Goal: Task Accomplishment & Management: Complete application form

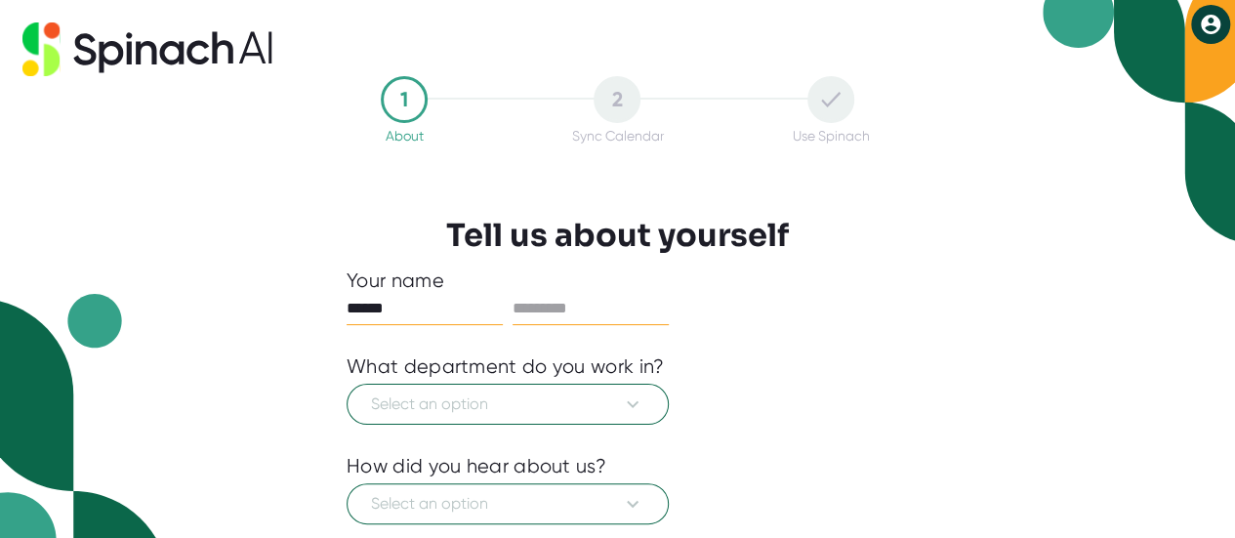
type input "******"
click at [558, 306] on input "text" at bounding box center [590, 308] width 156 height 31
type input "********"
click at [508, 392] on span "Select an option" at bounding box center [507, 403] width 273 height 23
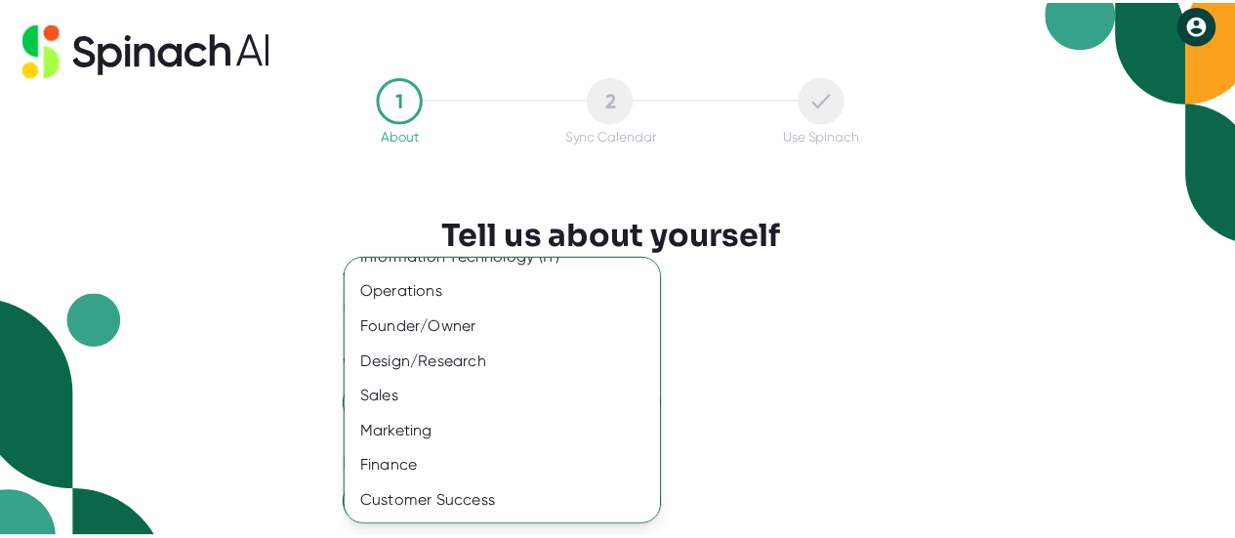
scroll to position [35, 0]
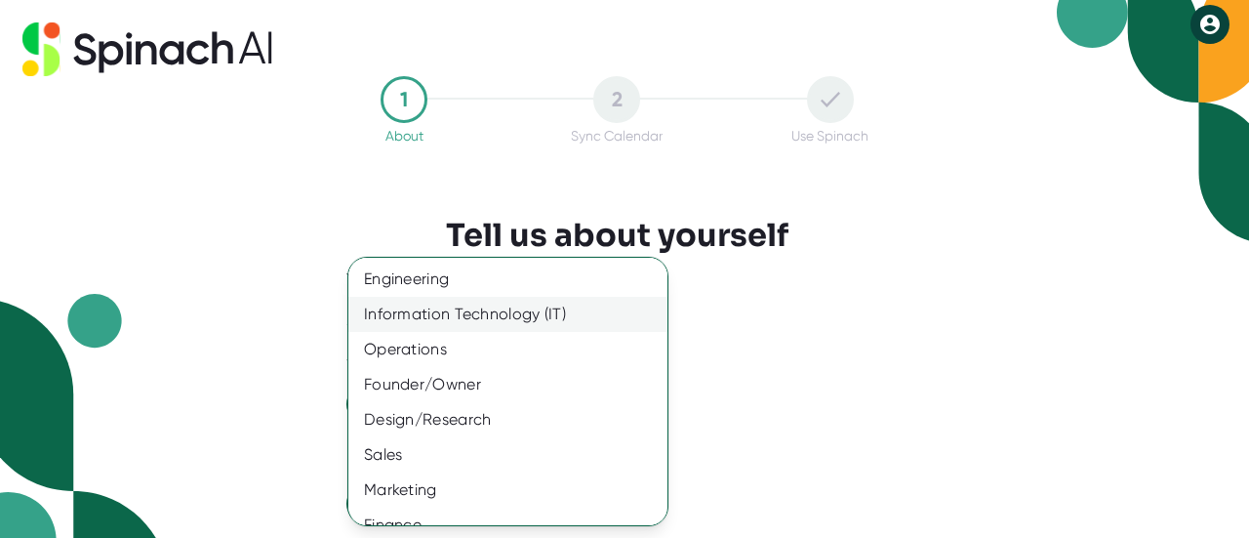
click at [551, 313] on div "Information Technology (IT)" at bounding box center [515, 314] width 334 height 35
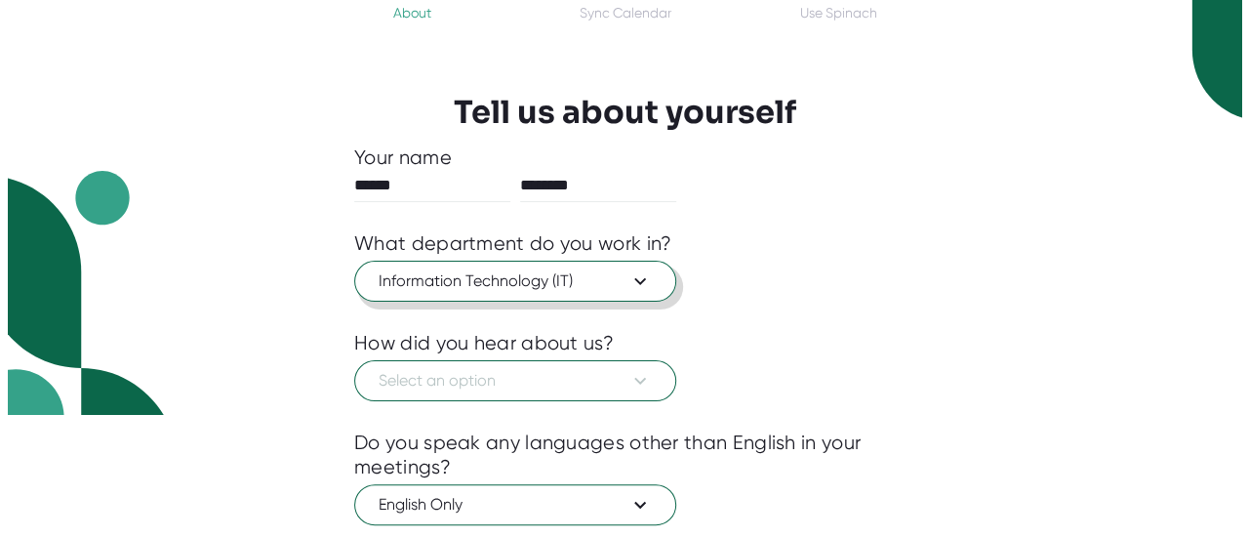
scroll to position [238, 0]
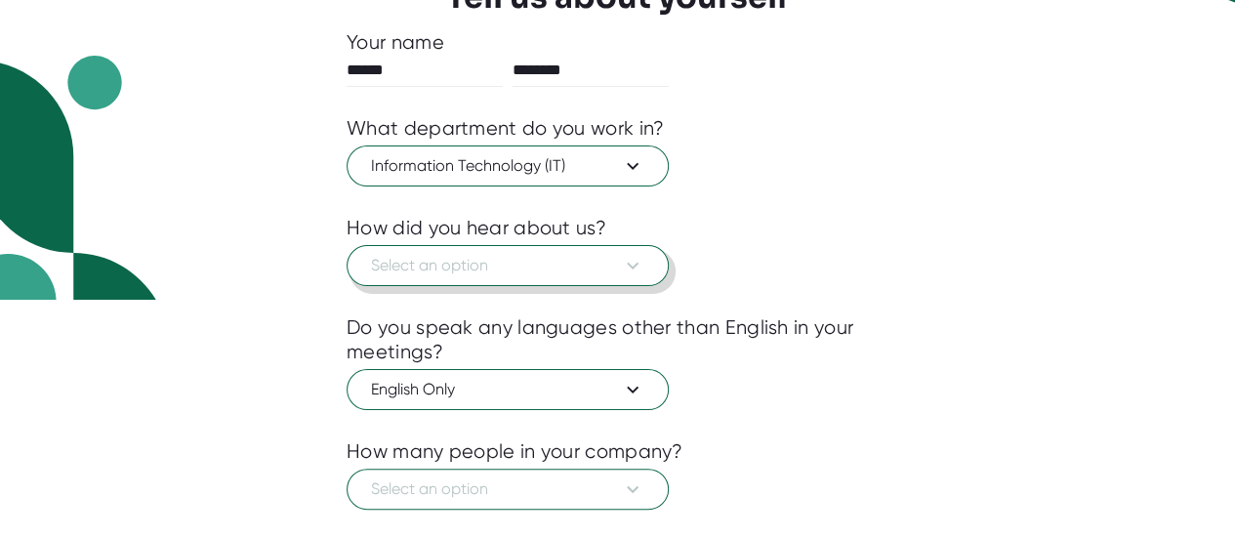
click at [595, 270] on span "Select an option" at bounding box center [507, 265] width 273 height 23
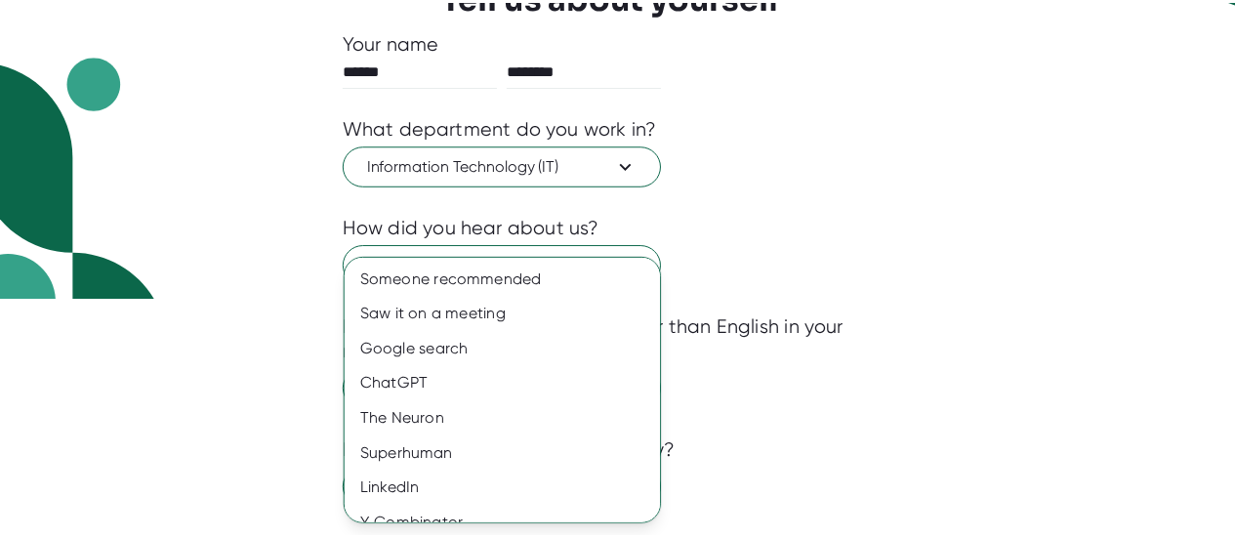
scroll to position [56, 0]
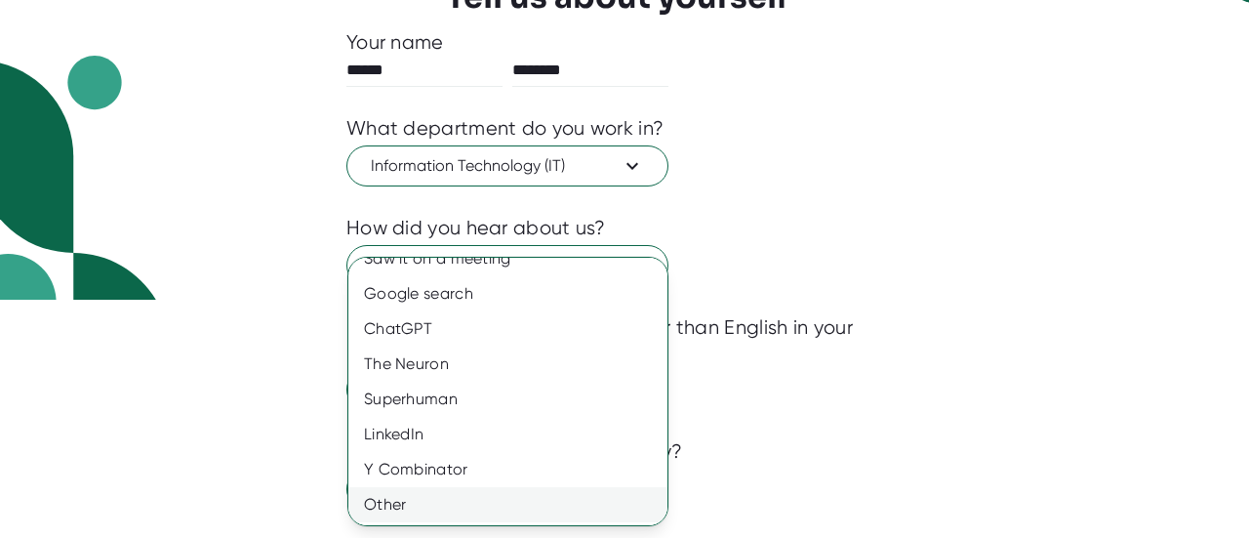
click at [457, 508] on div "Other" at bounding box center [515, 504] width 334 height 35
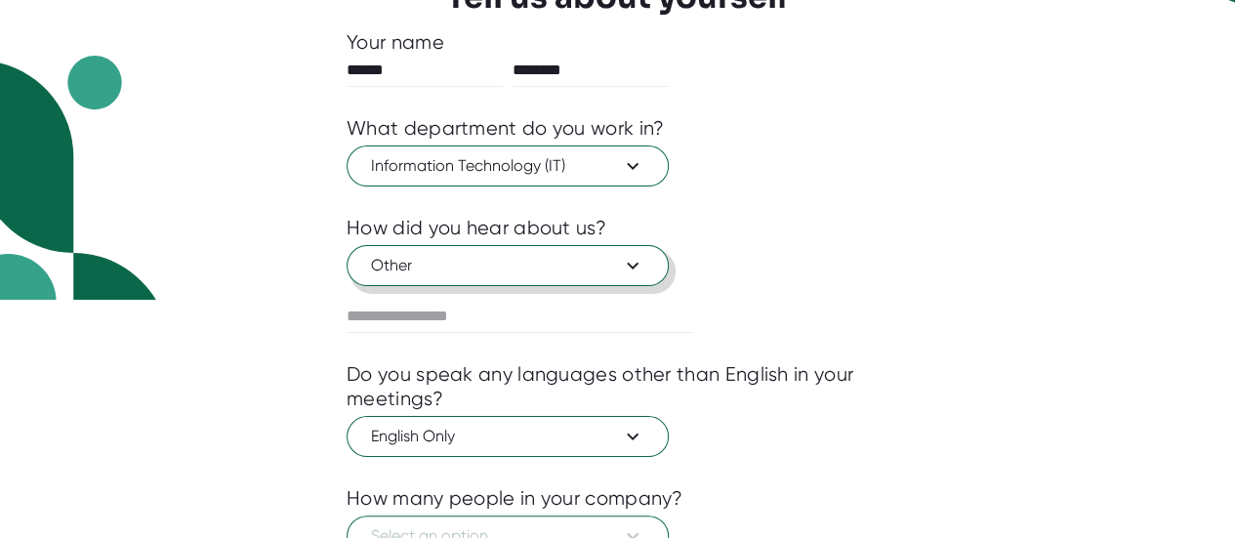
scroll to position [389, 0]
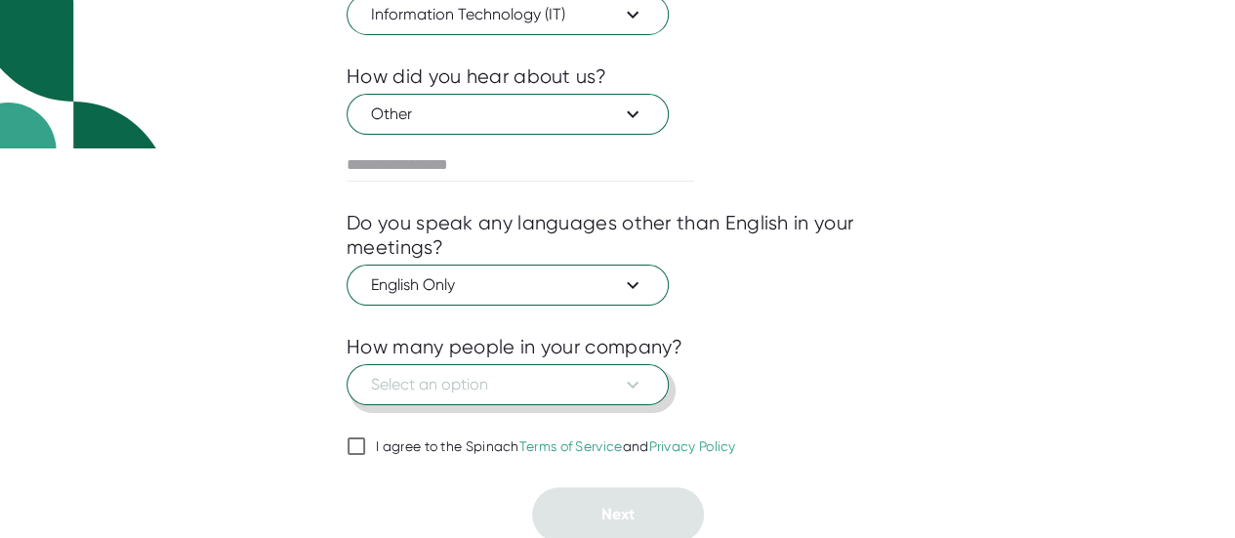
click at [400, 393] on button "Select an option" at bounding box center [508, 384] width 322 height 41
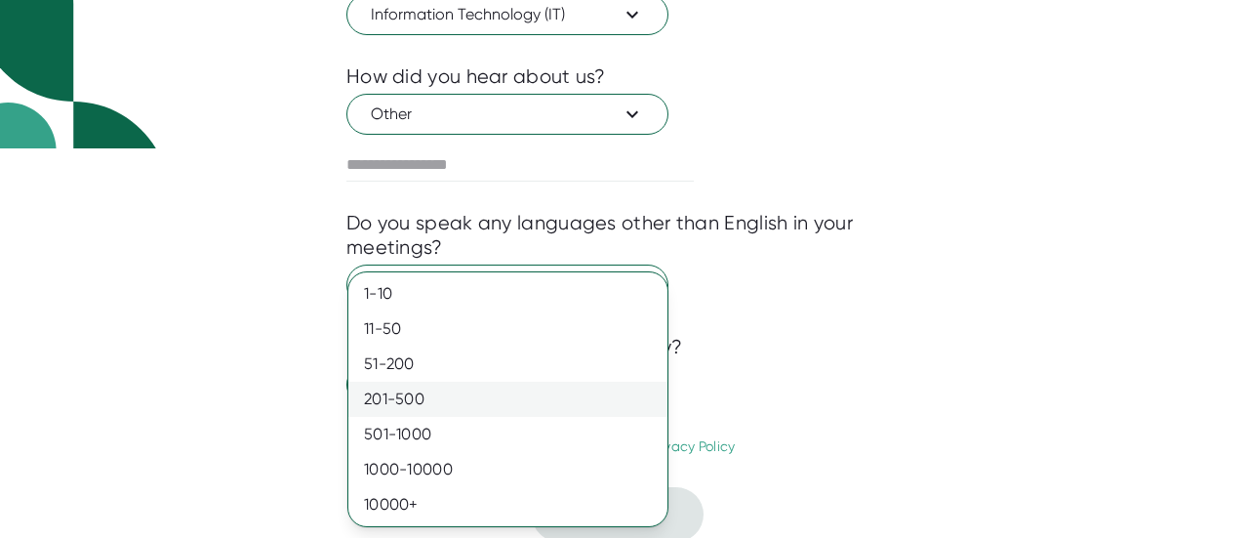
click at [427, 398] on div "201-500" at bounding box center [507, 399] width 319 height 35
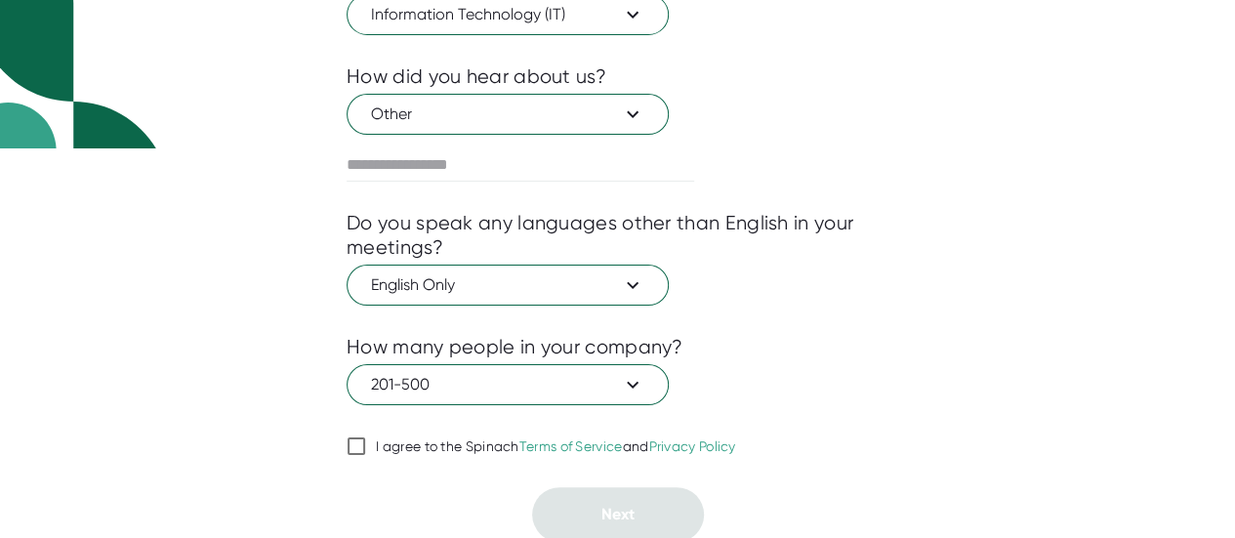
click at [389, 438] on div "I agree to the Spinach Terms of Service and Privacy Policy" at bounding box center [556, 447] width 360 height 18
click at [366, 438] on input "I agree to the Spinach Terms of Service and Privacy Policy" at bounding box center [357, 445] width 20 height 23
checkbox input "true"
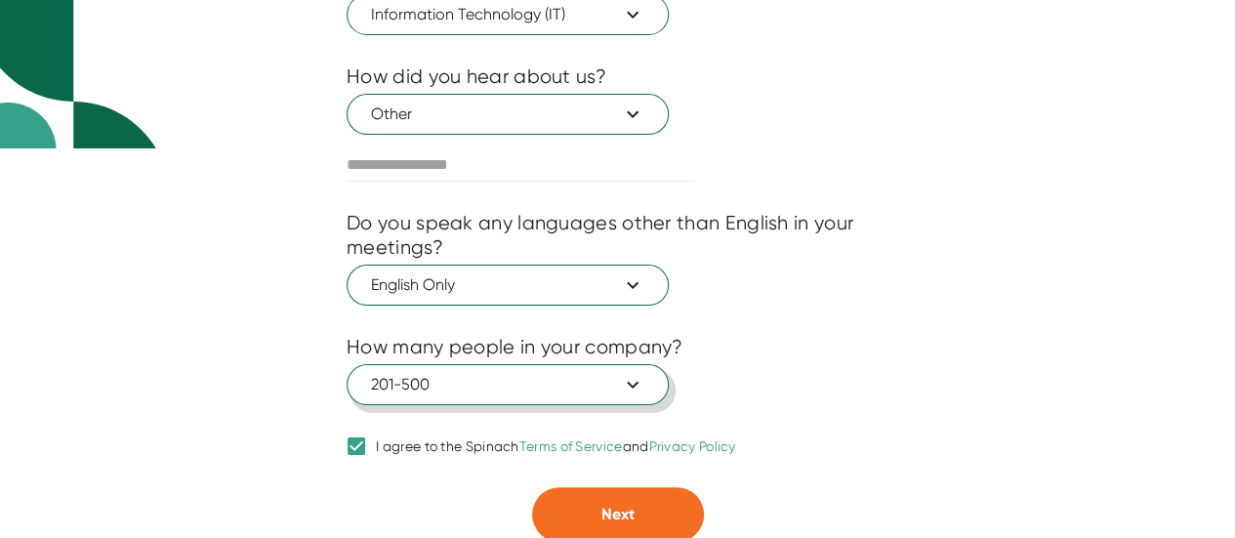
click at [476, 377] on span "201-500" at bounding box center [507, 384] width 273 height 23
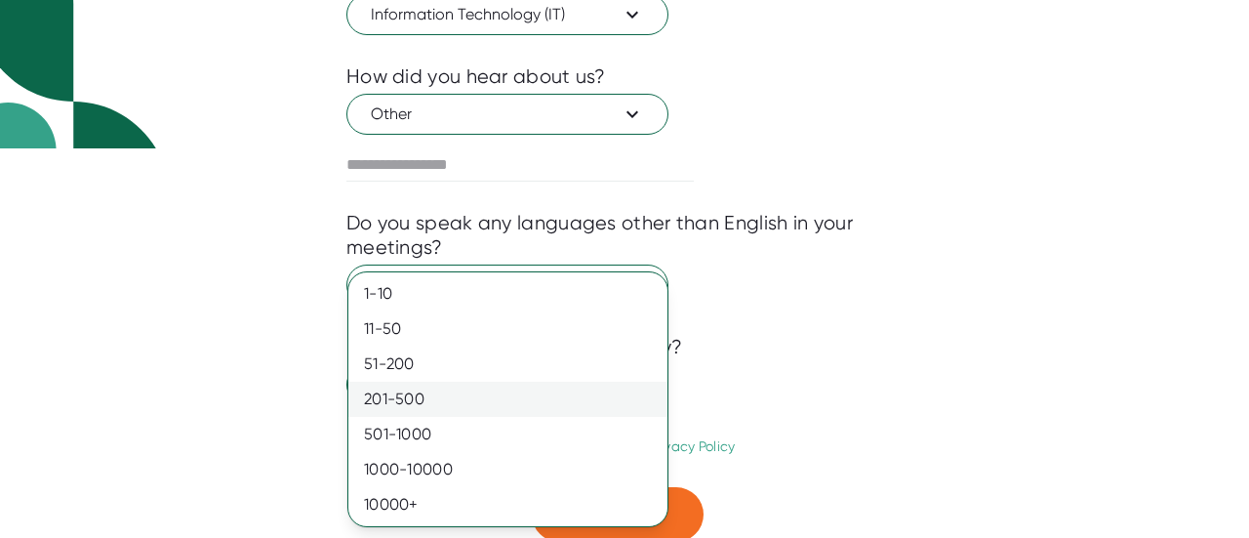
click at [473, 401] on div "201-500" at bounding box center [507, 399] width 319 height 35
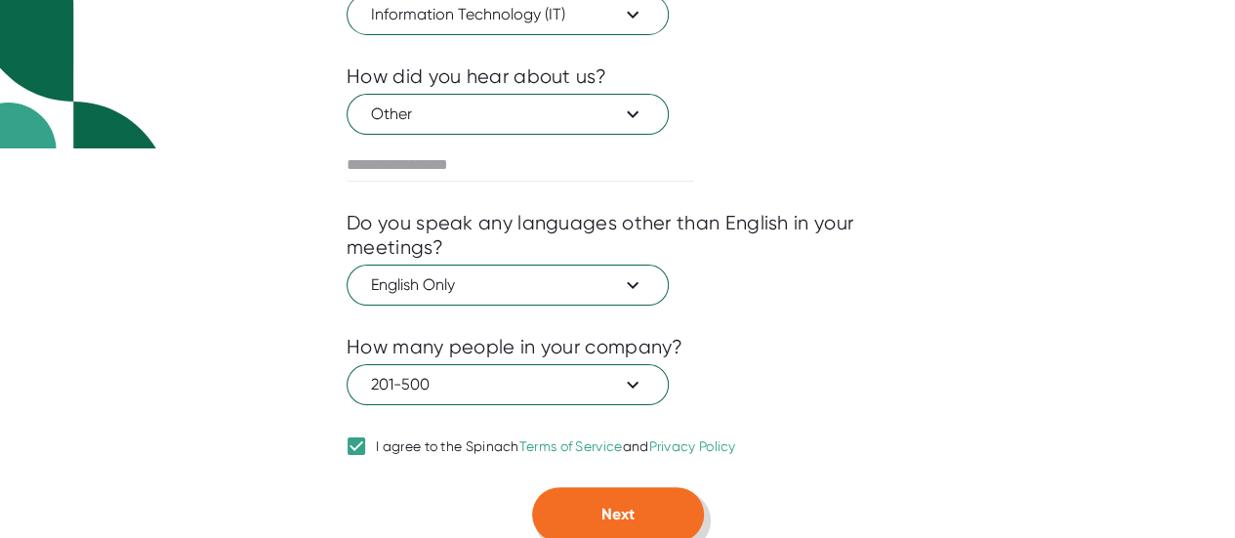
click at [601, 515] on span "Next" at bounding box center [617, 514] width 33 height 19
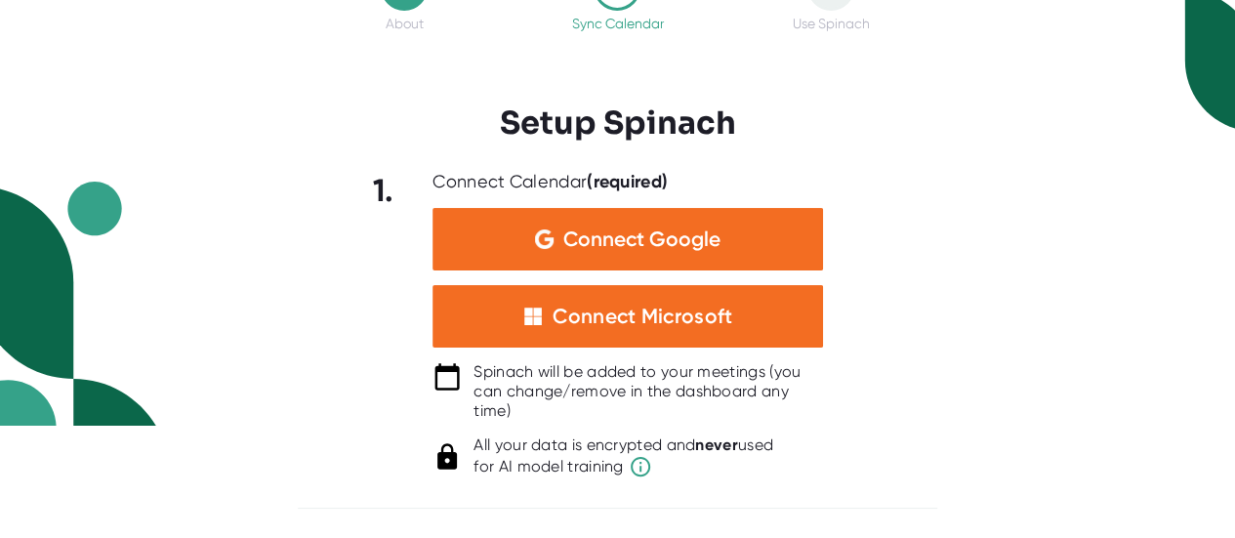
scroll to position [109, 0]
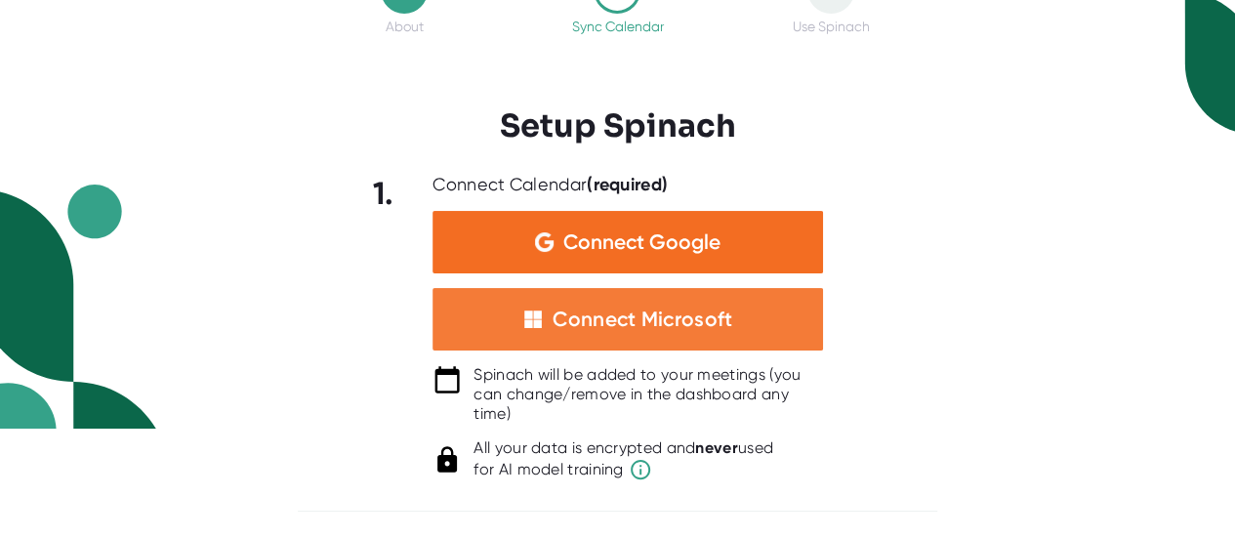
click at [644, 327] on div "Connect Microsoft" at bounding box center [643, 319] width 180 height 25
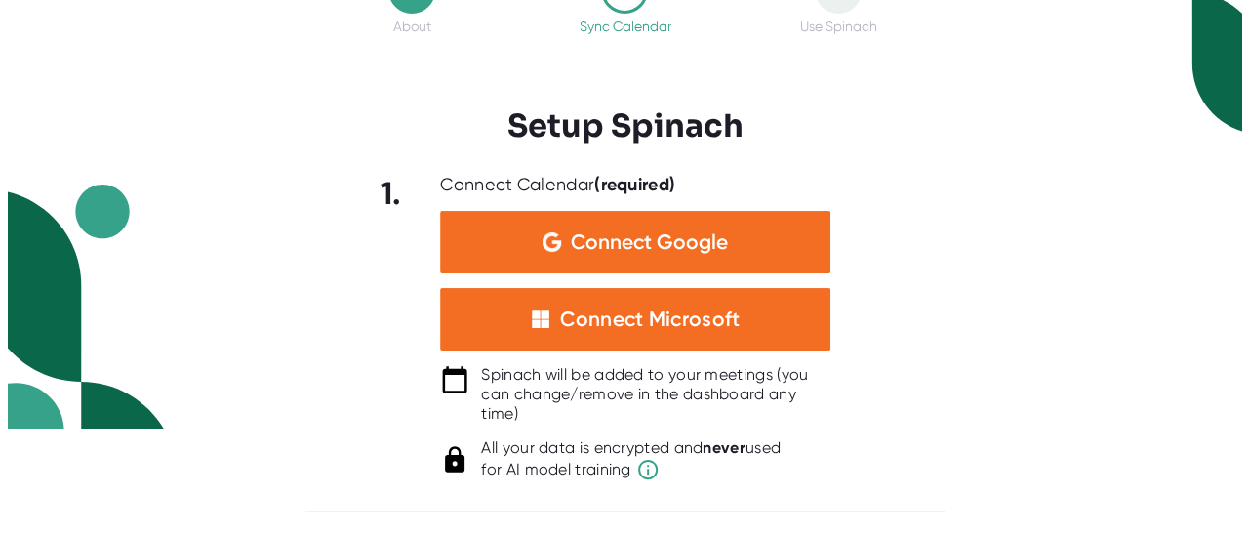
scroll to position [0, 0]
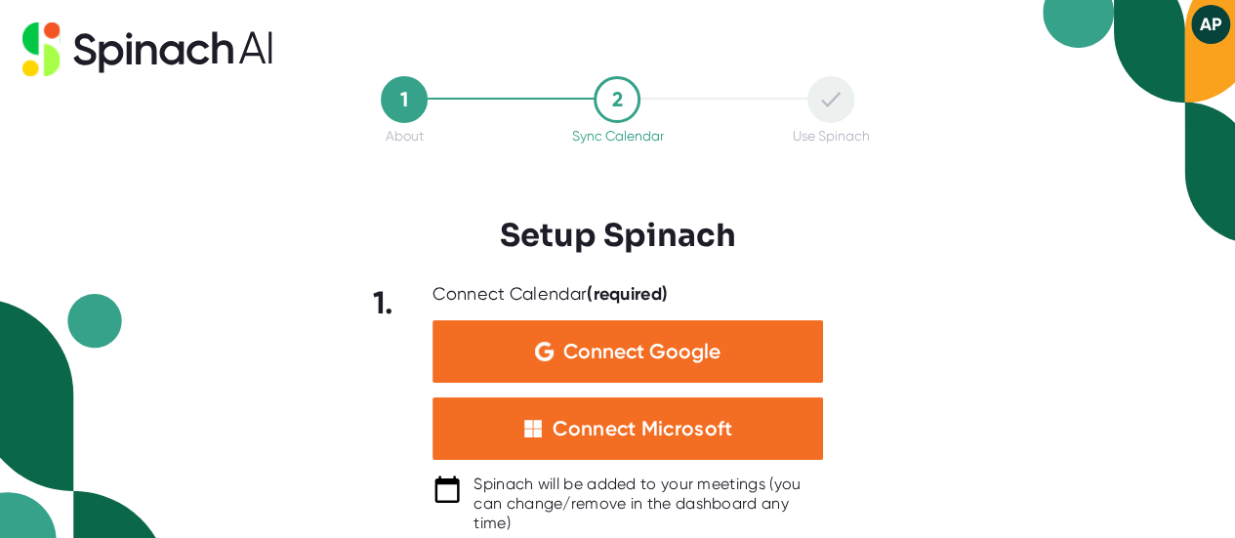
click at [1176, 263] on html "AP 1 About 2 Sync Calendar Use Spinach Setup Spinach 1. Connect Calendar (requi…" at bounding box center [617, 269] width 1235 height 538
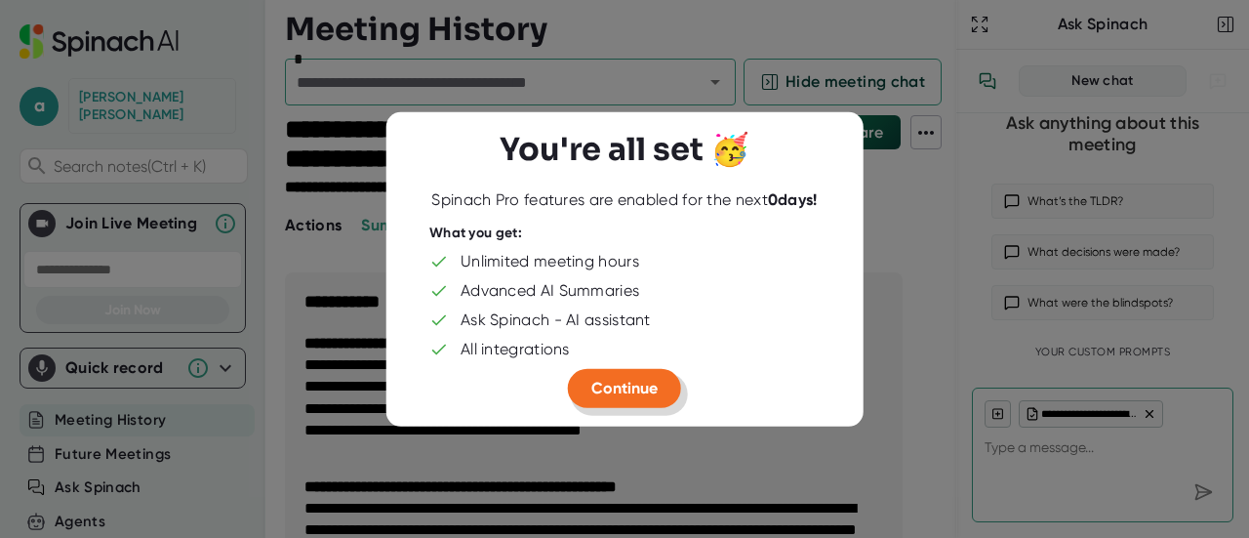
click at [637, 389] on span "Continue" at bounding box center [625, 387] width 66 height 19
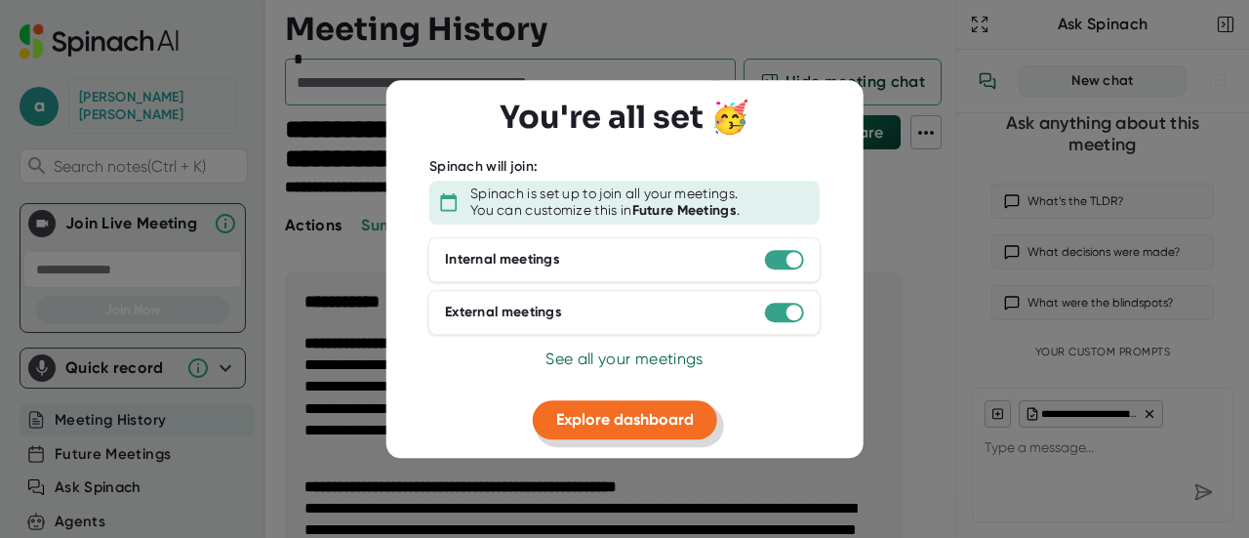
click at [591, 417] on span "Explore dashboard" at bounding box center [625, 419] width 138 height 19
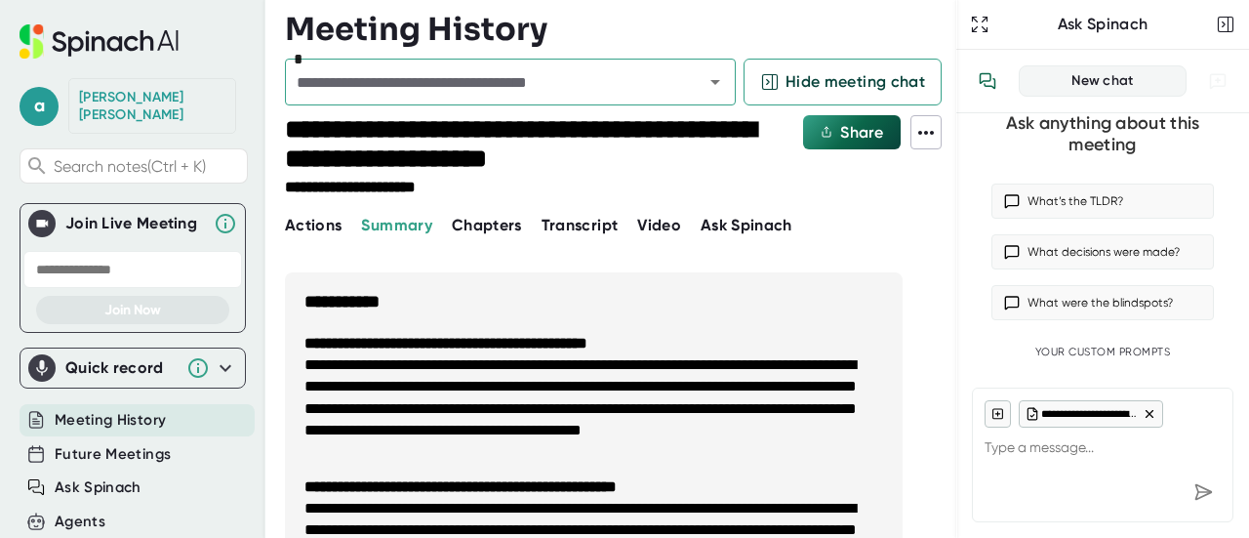
click at [115, 409] on span "Meeting History" at bounding box center [110, 420] width 111 height 22
drag, startPoint x: 953, startPoint y: 335, endPoint x: 923, endPoint y: 528, distance: 195.5
click at [923, 528] on div "**********" at bounding box center [624, 269] width 1249 height 538
type textarea "x"
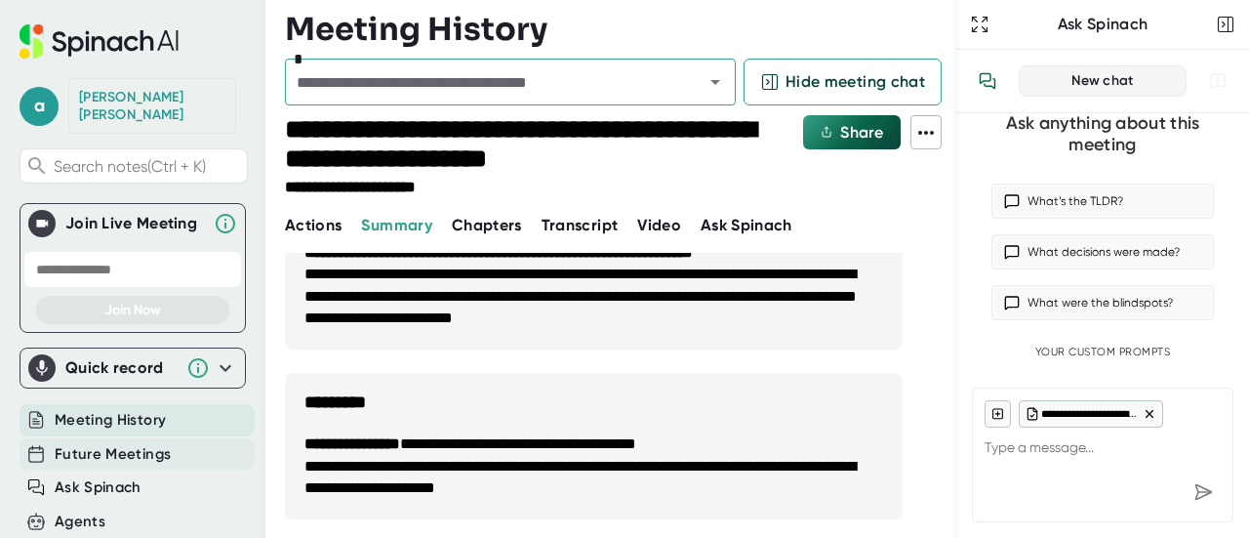
click at [139, 443] on span "Future Meetings" at bounding box center [113, 454] width 116 height 22
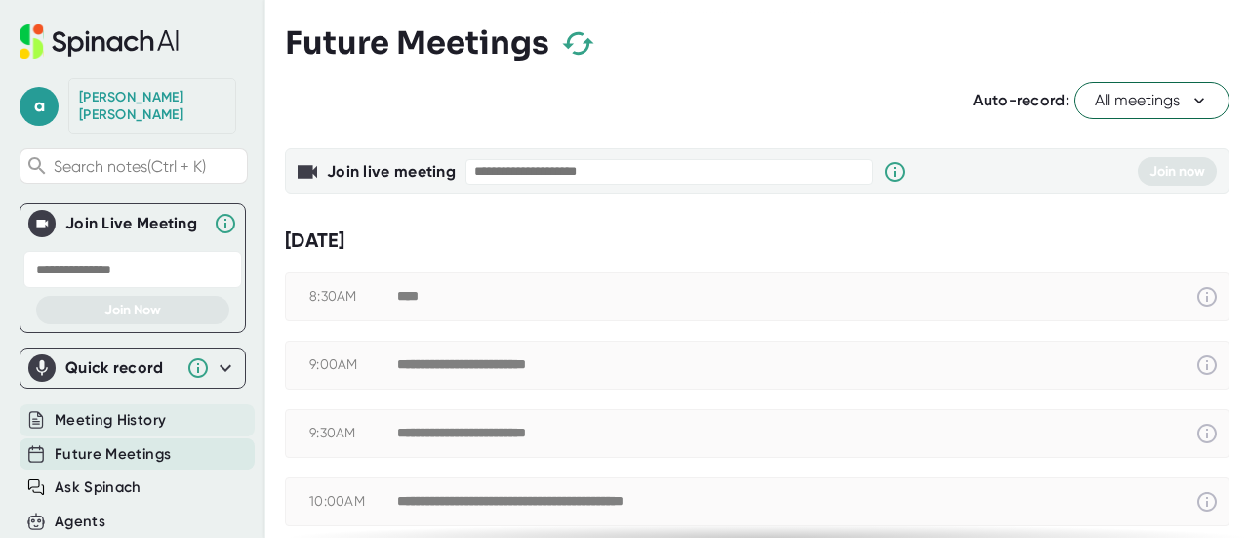
click at [152, 409] on span "Meeting History" at bounding box center [110, 420] width 111 height 22
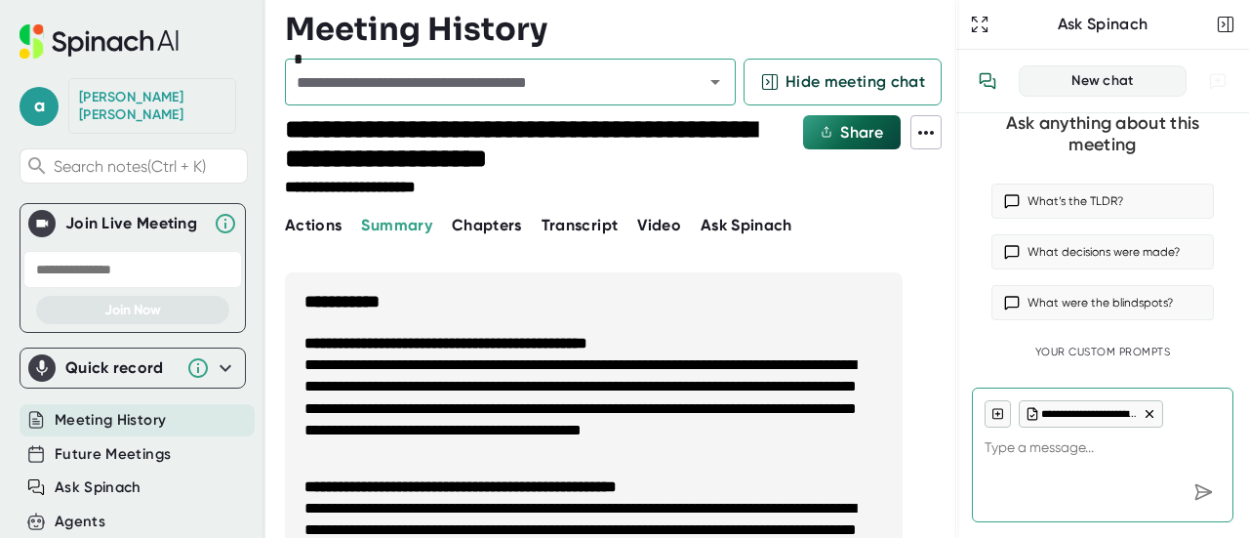
type textarea "x"
click at [126, 443] on span "Future Meetings" at bounding box center [113, 454] width 116 height 22
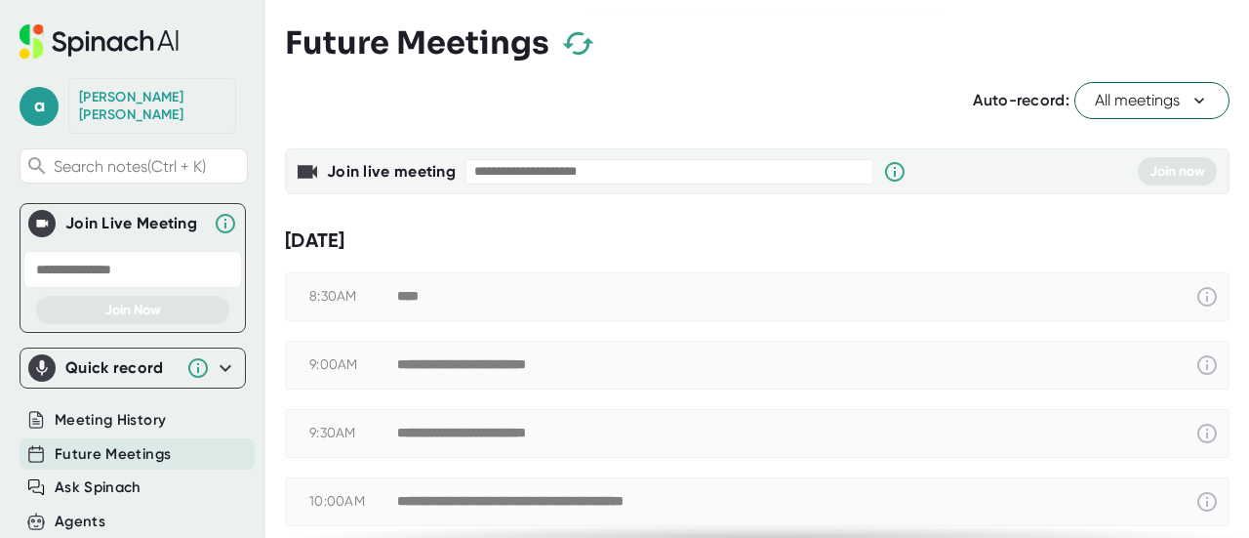
checkbox input "true"
click at [451, 418] on div "**********" at bounding box center [757, 433] width 943 height 47
click at [140, 409] on span "Meeting History" at bounding box center [110, 420] width 111 height 22
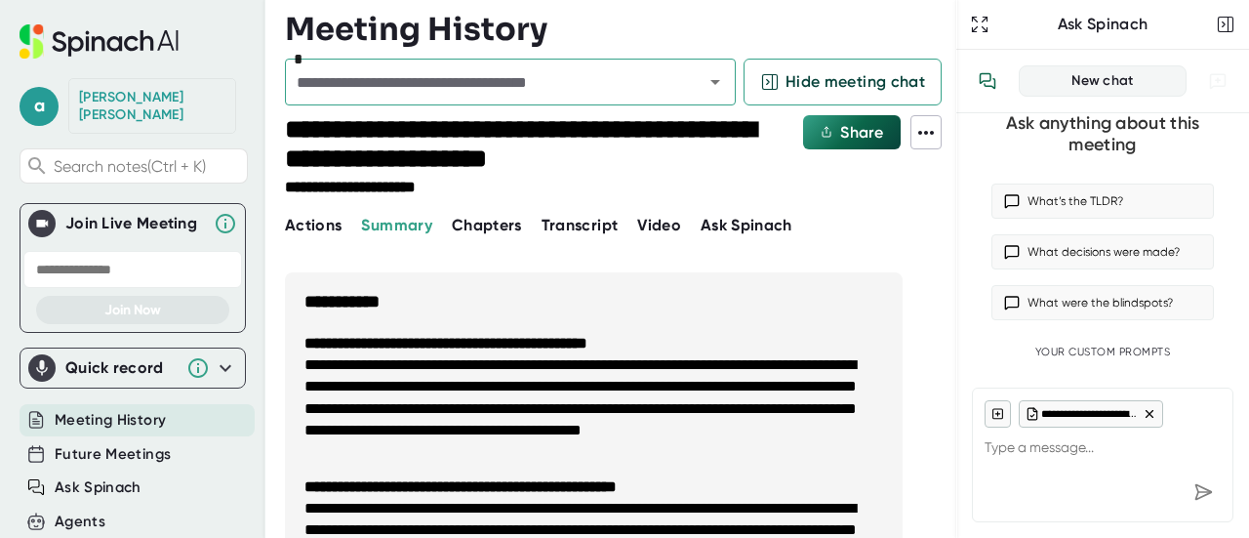
click at [184, 404] on div "Meeting History" at bounding box center [137, 420] width 235 height 32
type textarea "x"
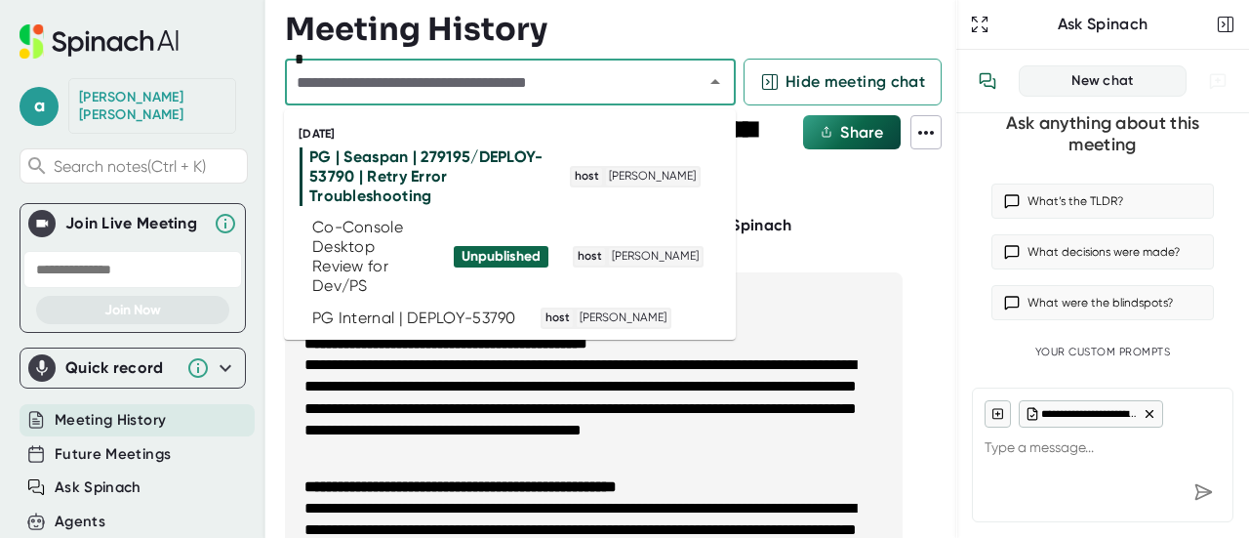
click at [525, 94] on input "text" at bounding box center [482, 81] width 382 height 27
type input "*"
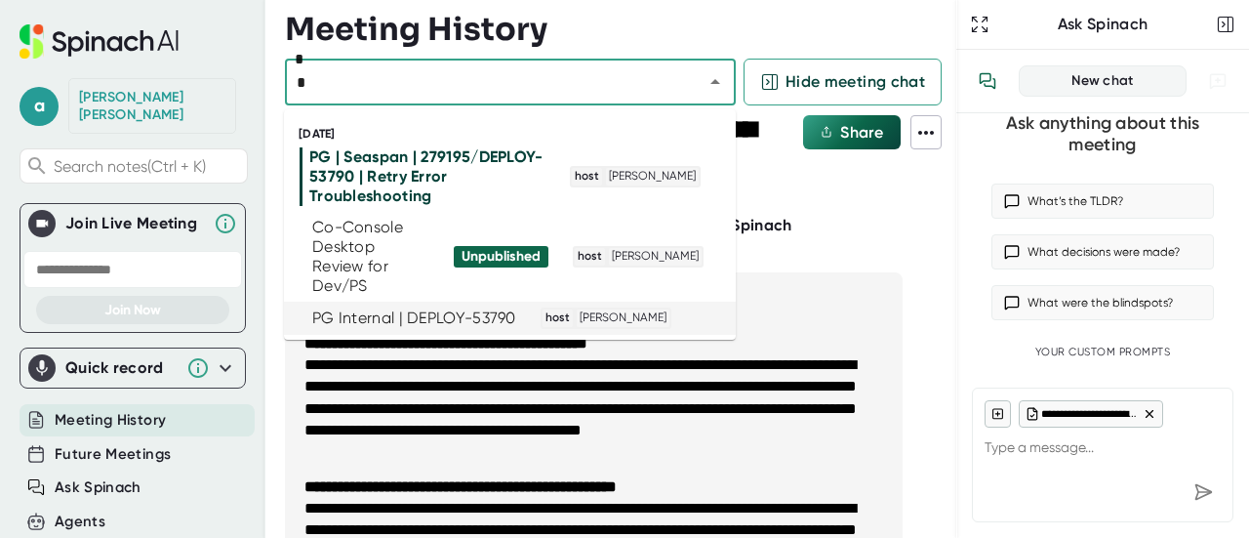
click at [404, 312] on div "PG Internal | DEPLOY-53790" at bounding box center [414, 318] width 204 height 20
type textarea "x"
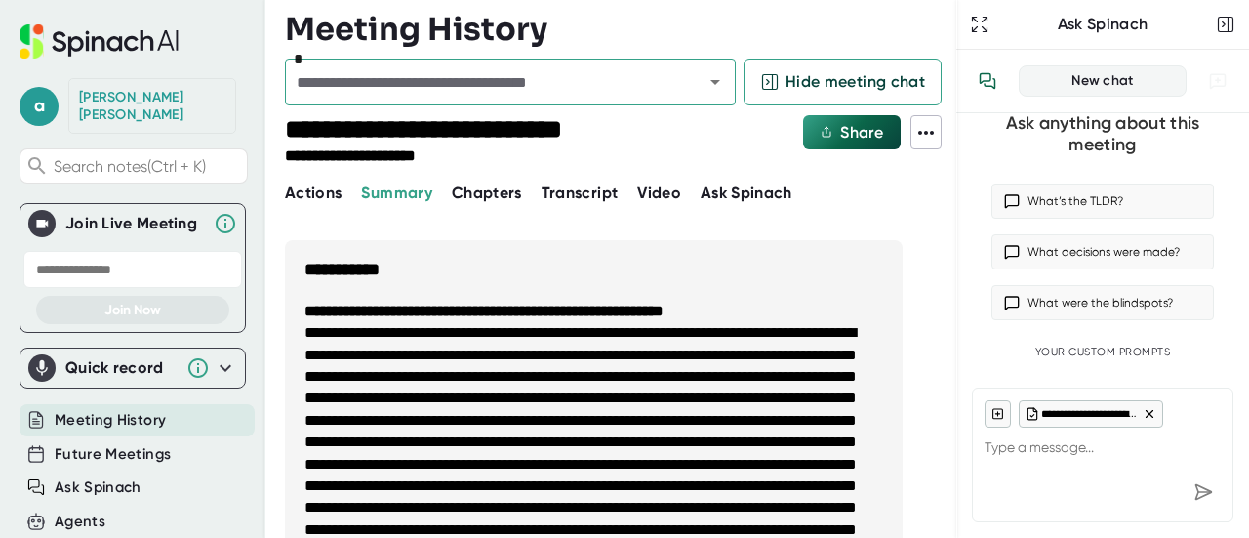
click at [675, 188] on span "Video" at bounding box center [659, 193] width 44 height 19
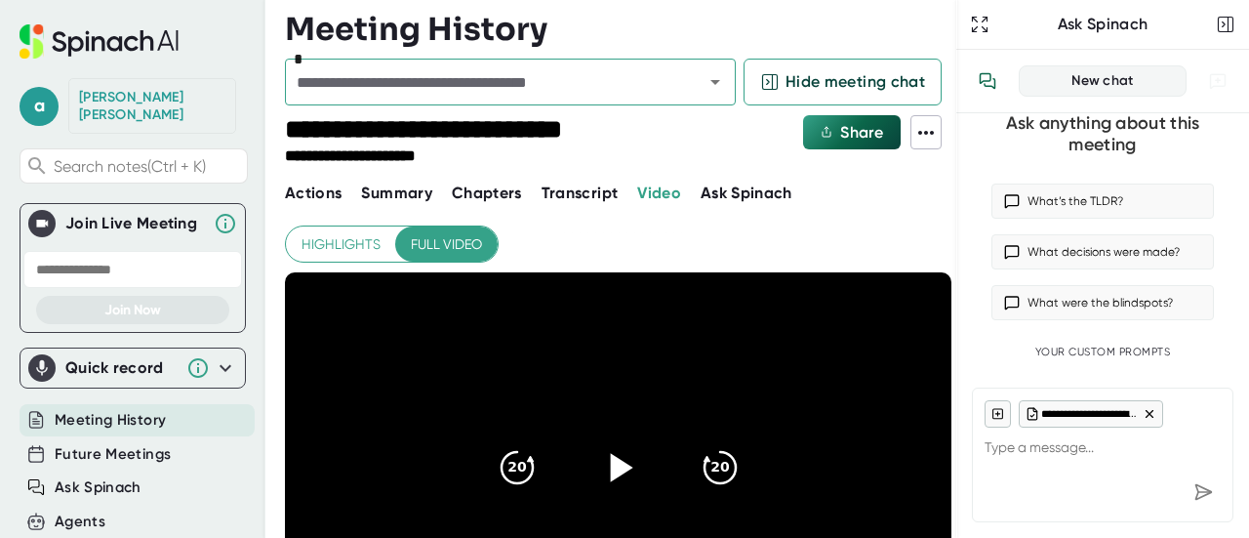
click at [617, 468] on icon at bounding box center [621, 468] width 22 height 28
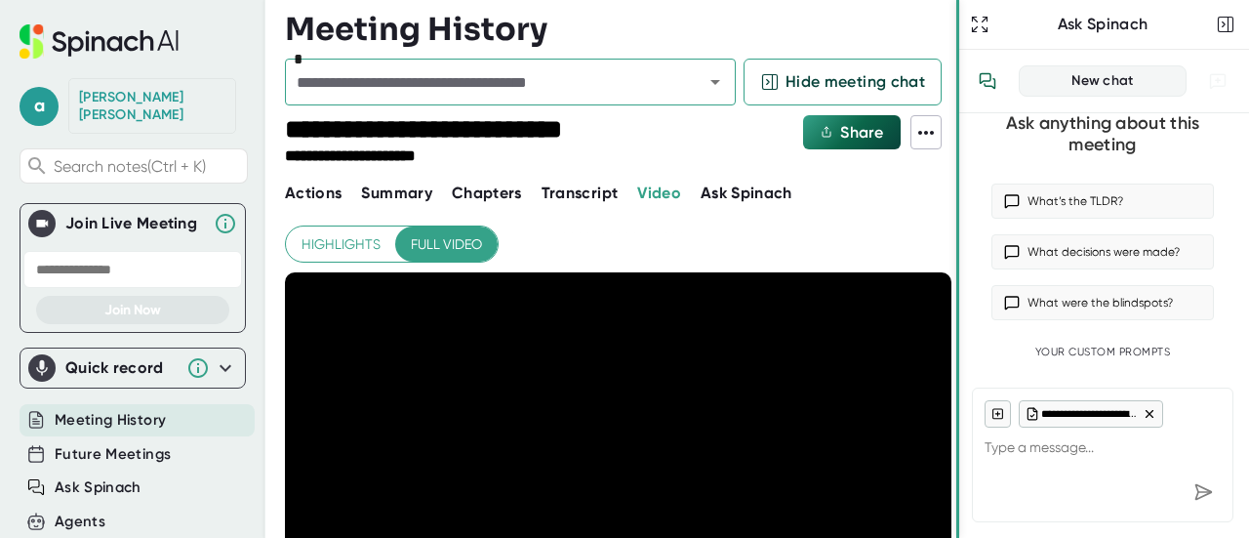
click at [957, 372] on div at bounding box center [958, 269] width 3 height 538
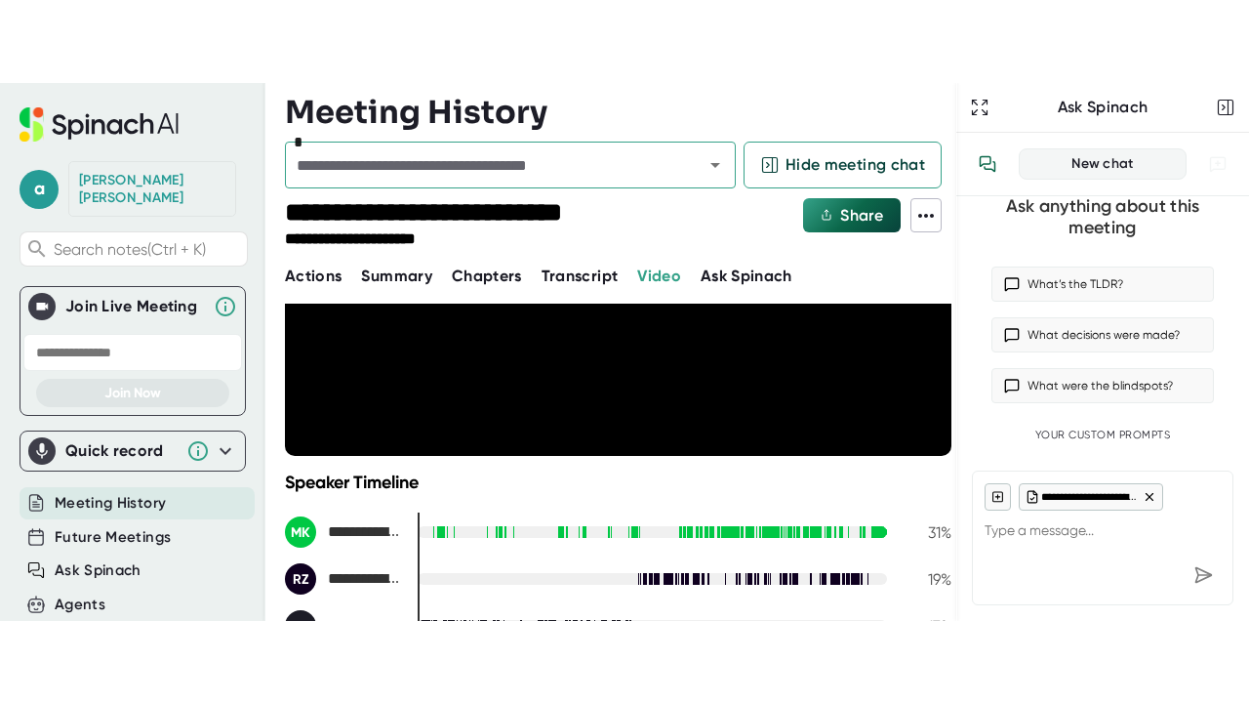
scroll to position [185, 0]
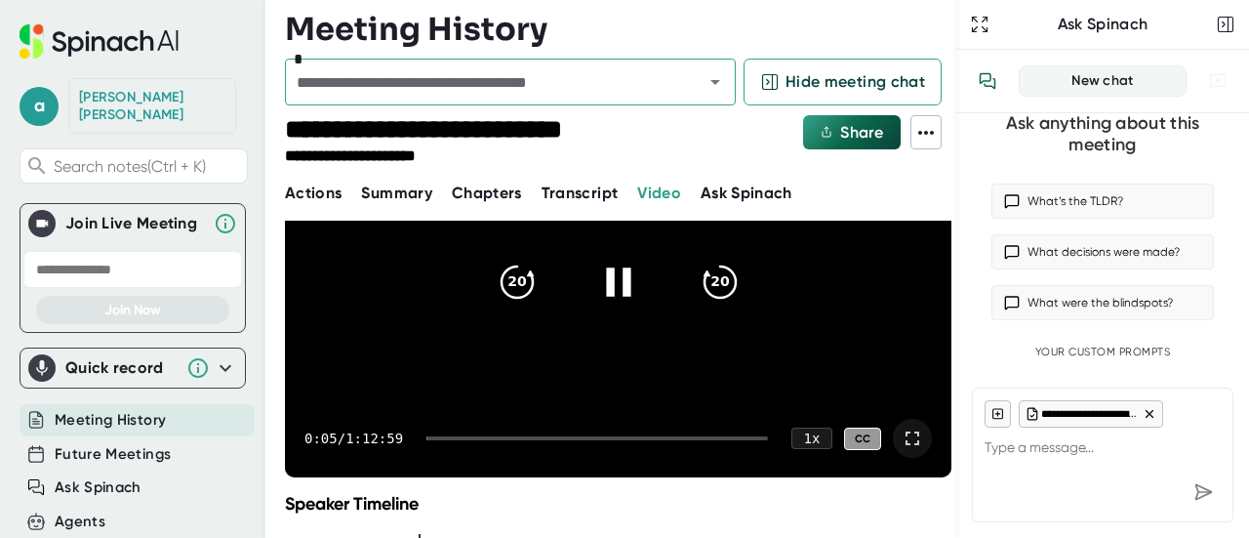
click at [901, 437] on icon at bounding box center [912, 438] width 23 height 23
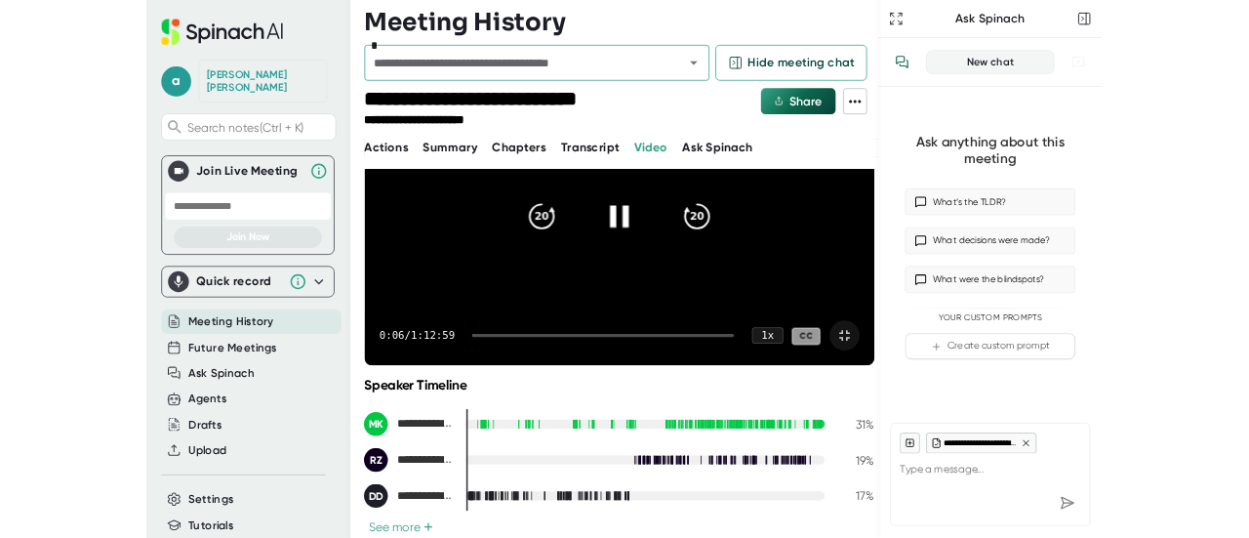
scroll to position [0, 0]
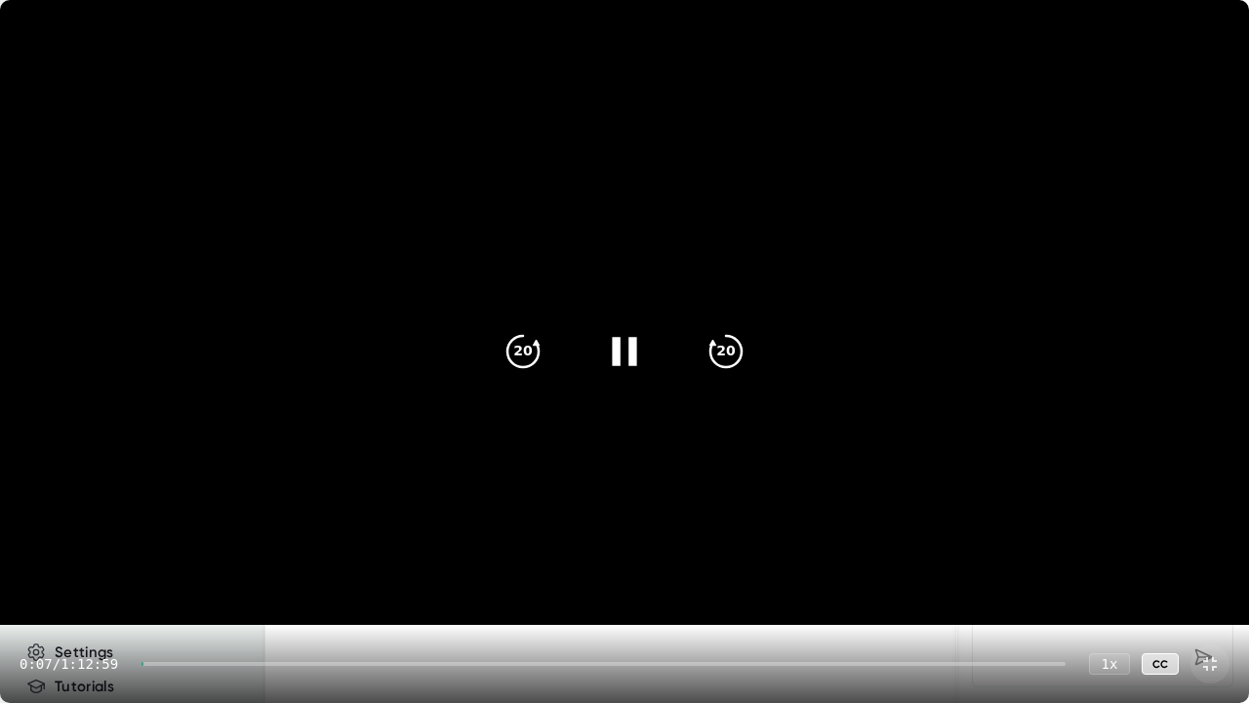
click at [159, 537] on div at bounding box center [604, 664] width 924 height 4
click at [205, 537] on div "0:52 / 1:12:59 1 x CC" at bounding box center [624, 664] width 1249 height 78
click at [234, 537] on div at bounding box center [604, 664] width 924 height 4
click at [187, 537] on div "Yeah, okay, no problem." at bounding box center [625, 644] width 1000 height 19
click at [190, 537] on div at bounding box center [187, 664] width 90 height 4
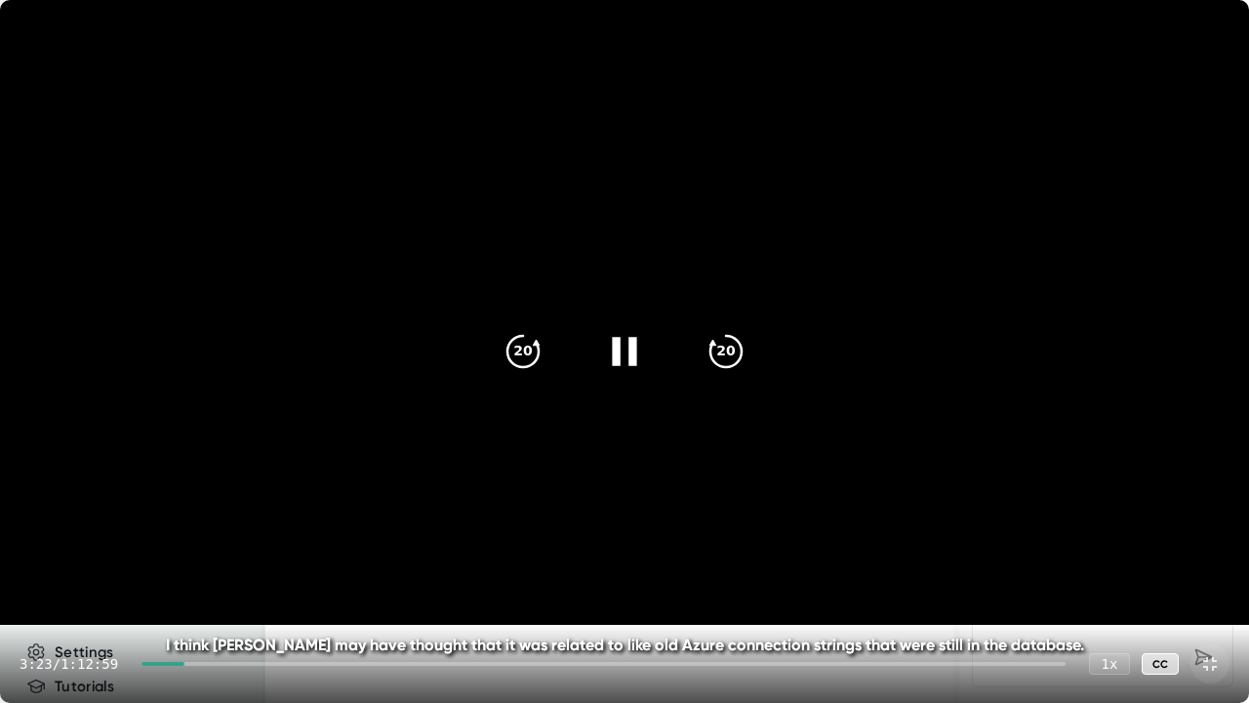
click at [158, 537] on div at bounding box center [163, 664] width 43 height 4
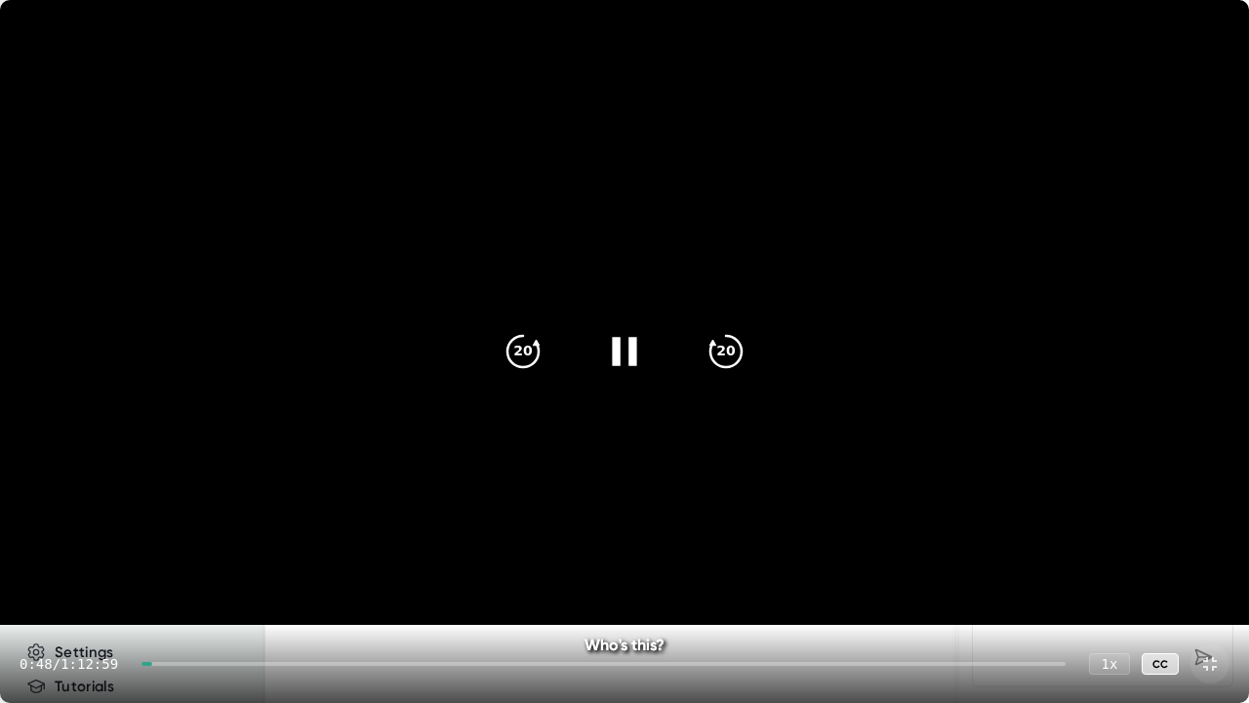
click at [174, 537] on div at bounding box center [604, 664] width 924 height 4
click at [186, 537] on div "2:04 / 1:12:59 1 x CC" at bounding box center [624, 664] width 1249 height 78
click at [187, 537] on div at bounding box center [604, 664] width 924 height 4
click at [927, 537] on div at bounding box center [604, 664] width 924 height 4
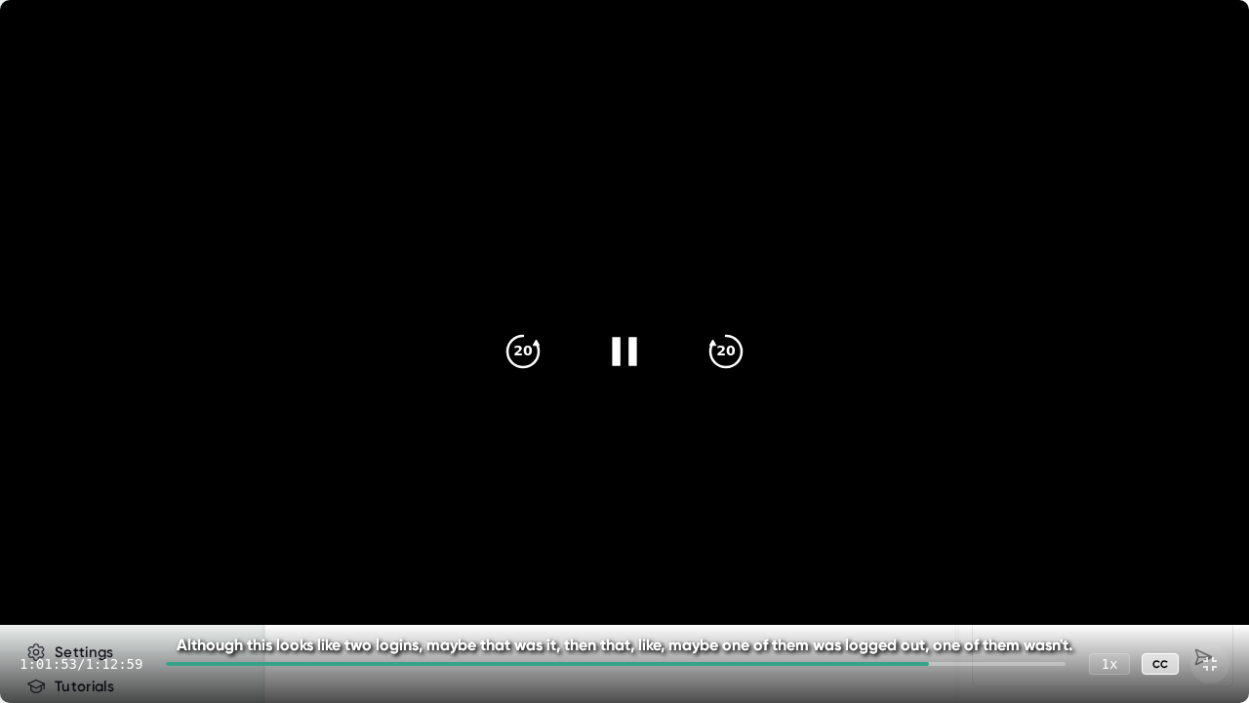
click at [1011, 537] on div "1:01:53 / 1:12:59 1 x CC" at bounding box center [624, 664] width 1249 height 78
click at [985, 537] on div at bounding box center [616, 664] width 900 height 4
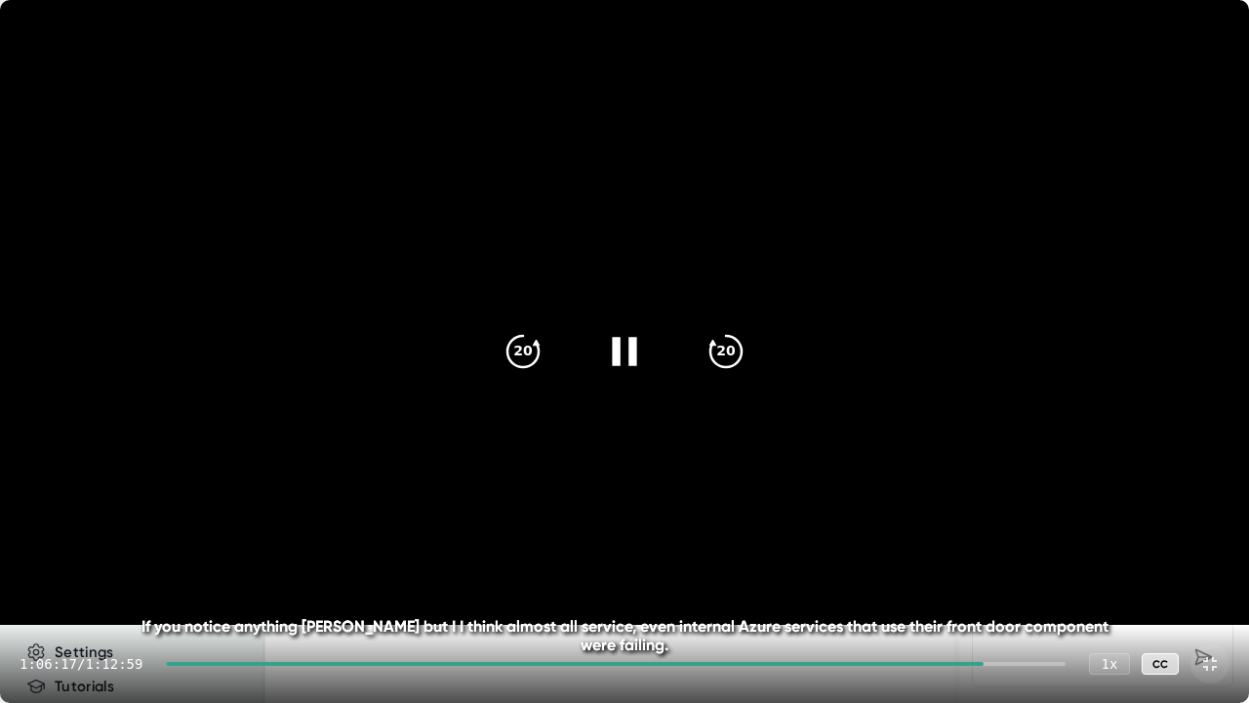
click at [995, 537] on div at bounding box center [616, 664] width 900 height 4
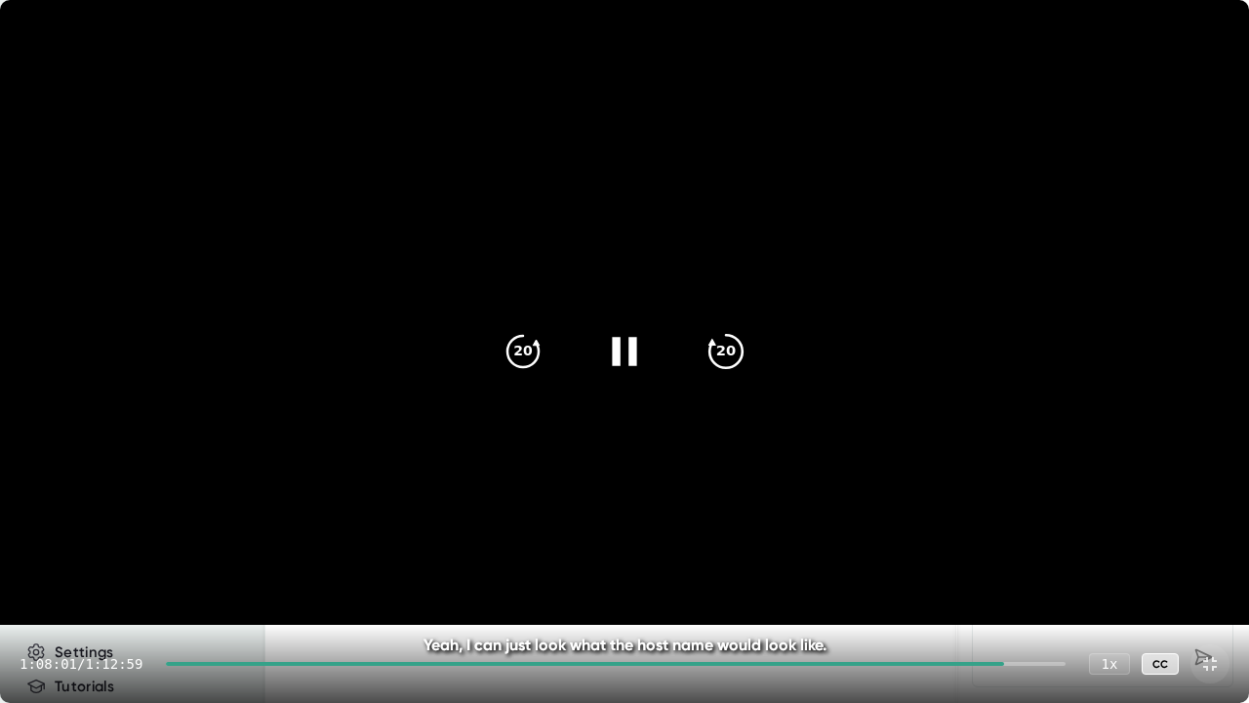
click at [734, 348] on icon "20" at bounding box center [726, 351] width 49 height 49
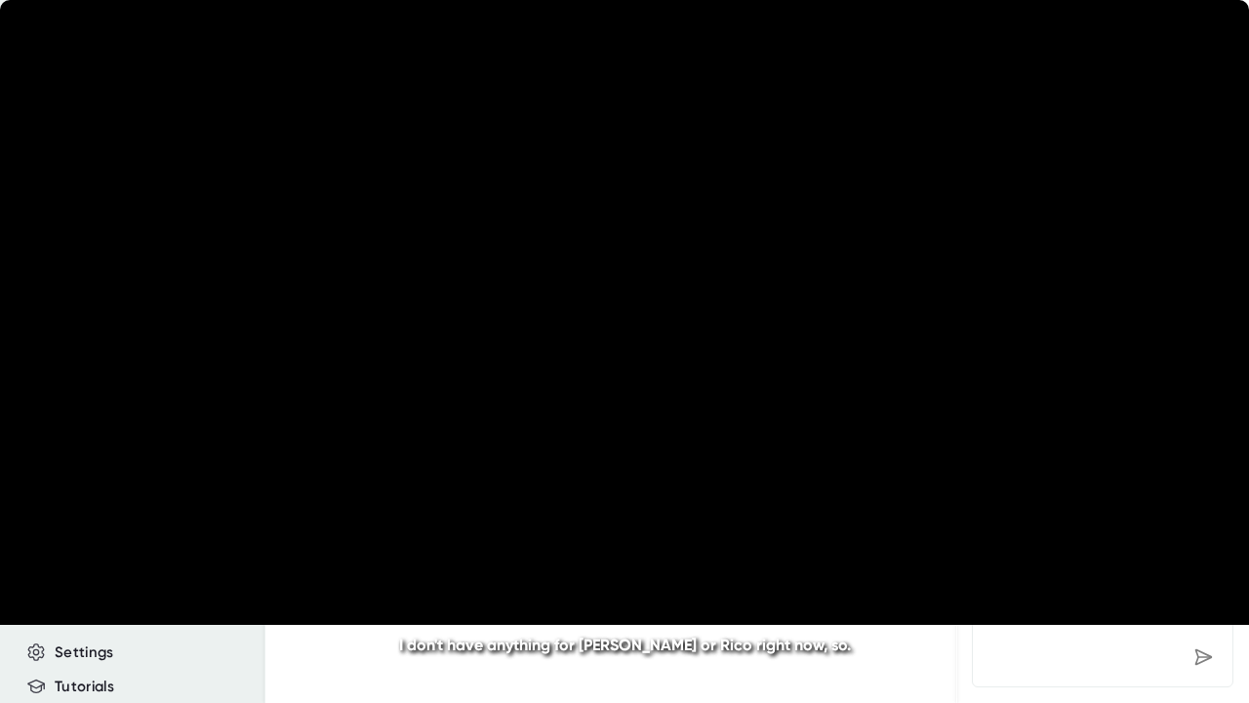
click at [734, 348] on icon "20" at bounding box center [726, 351] width 49 height 49
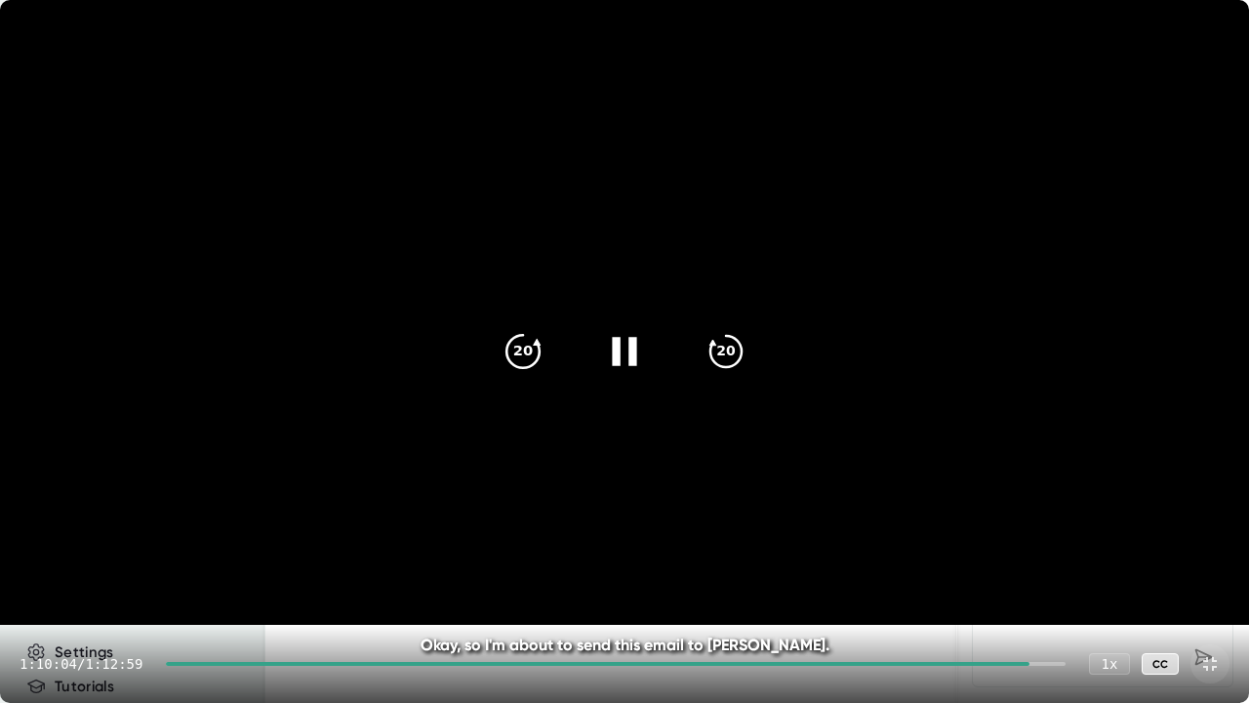
click at [524, 351] on icon "20" at bounding box center [523, 351] width 49 height 49
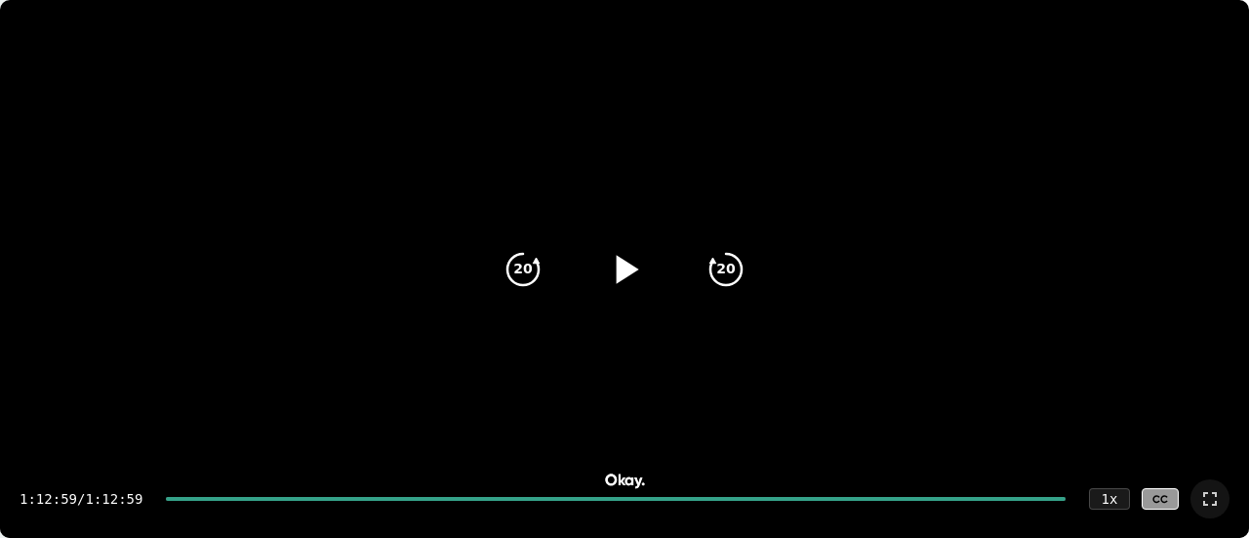
type textarea "x"
